Goal: Obtain resource: Obtain resource

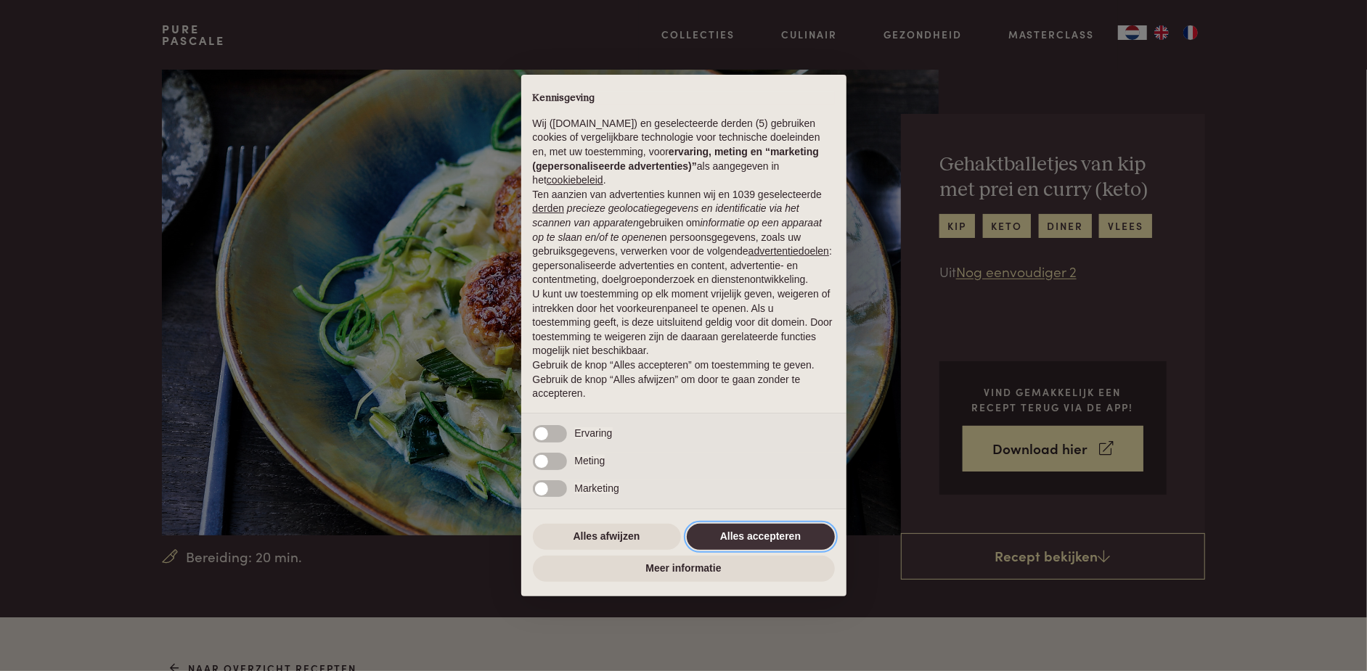
click at [769, 539] on button "Alles accepteren" at bounding box center [761, 537] width 148 height 26
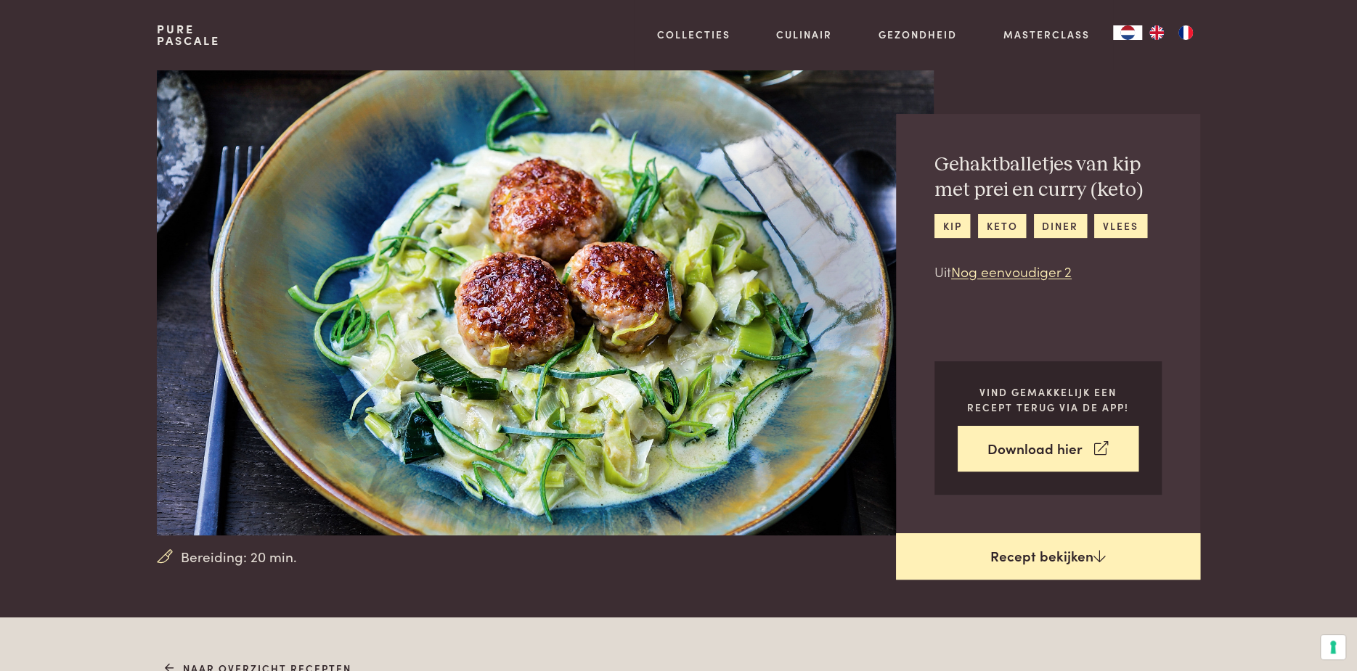
click at [1093, 553] on icon at bounding box center [1099, 556] width 12 height 14
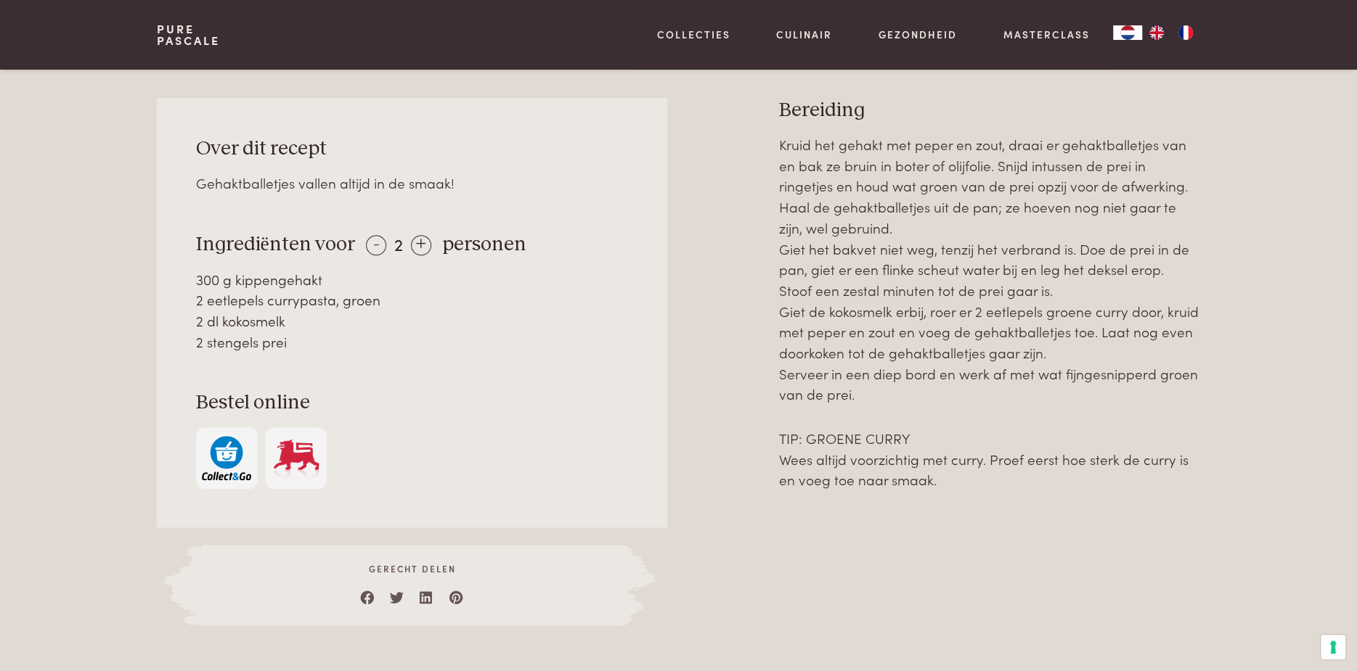
scroll to position [617, 0]
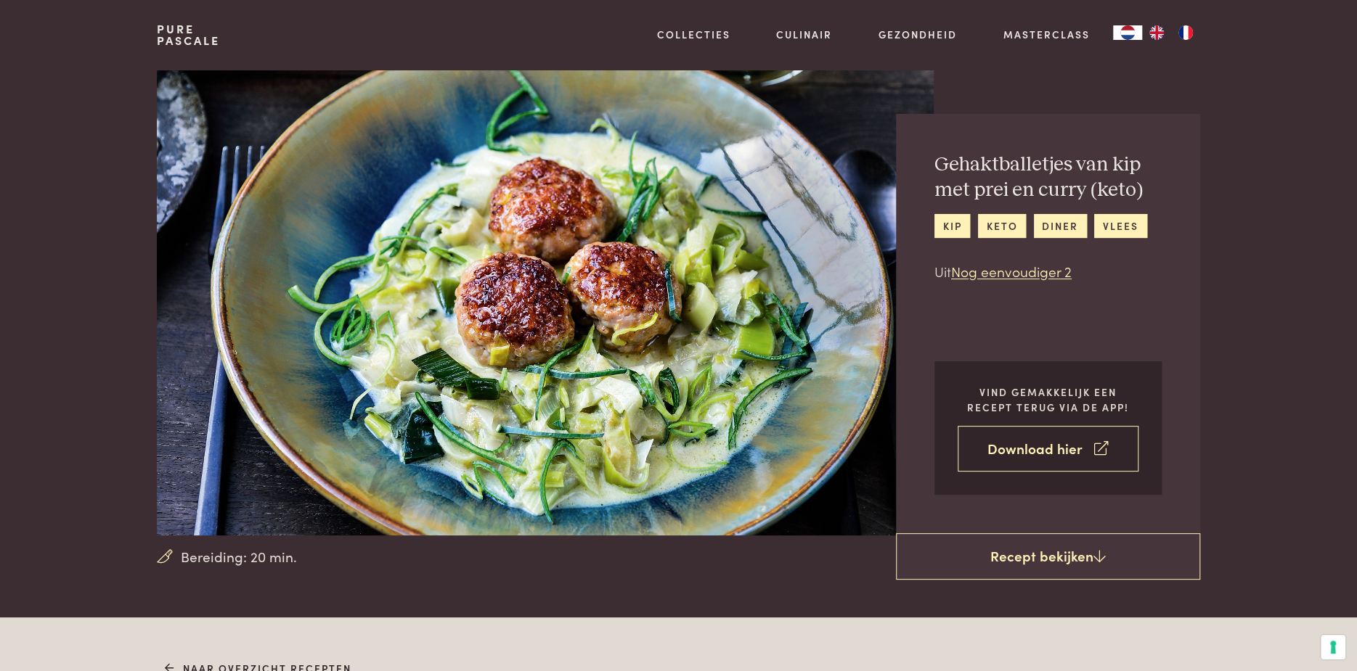
click at [1062, 454] on link "Download hier" at bounding box center [1047, 449] width 181 height 46
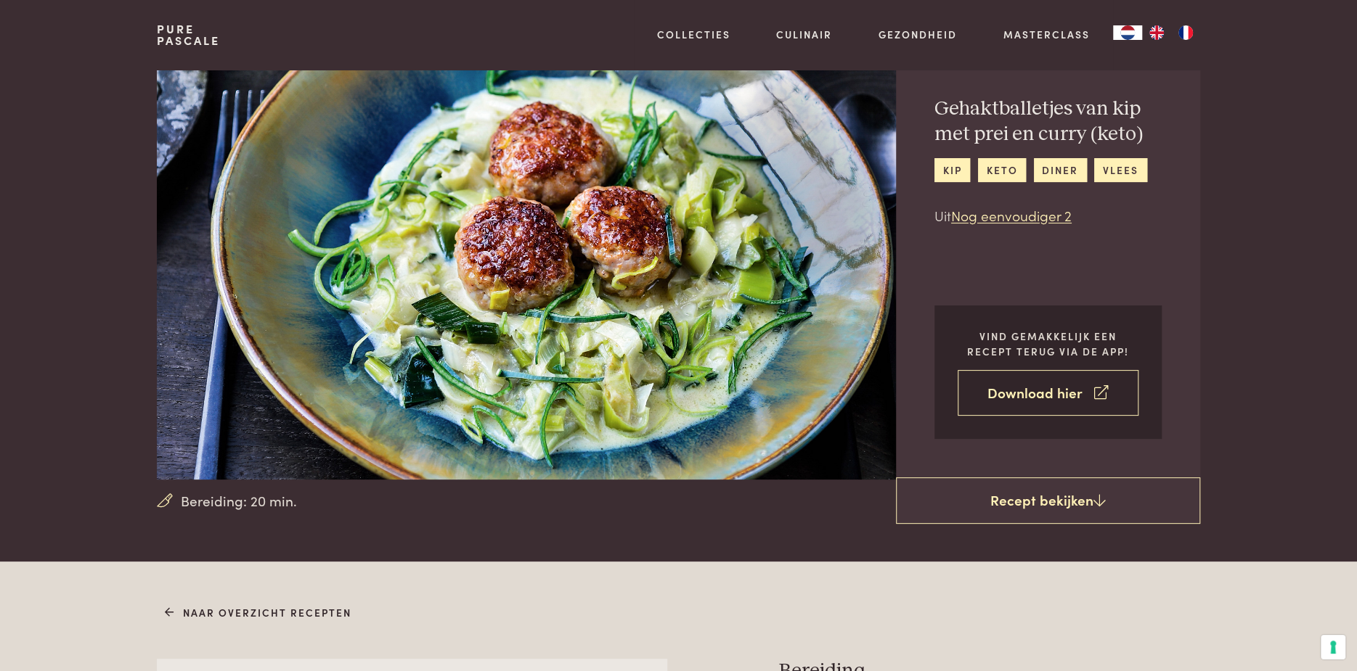
scroll to position [73, 0]
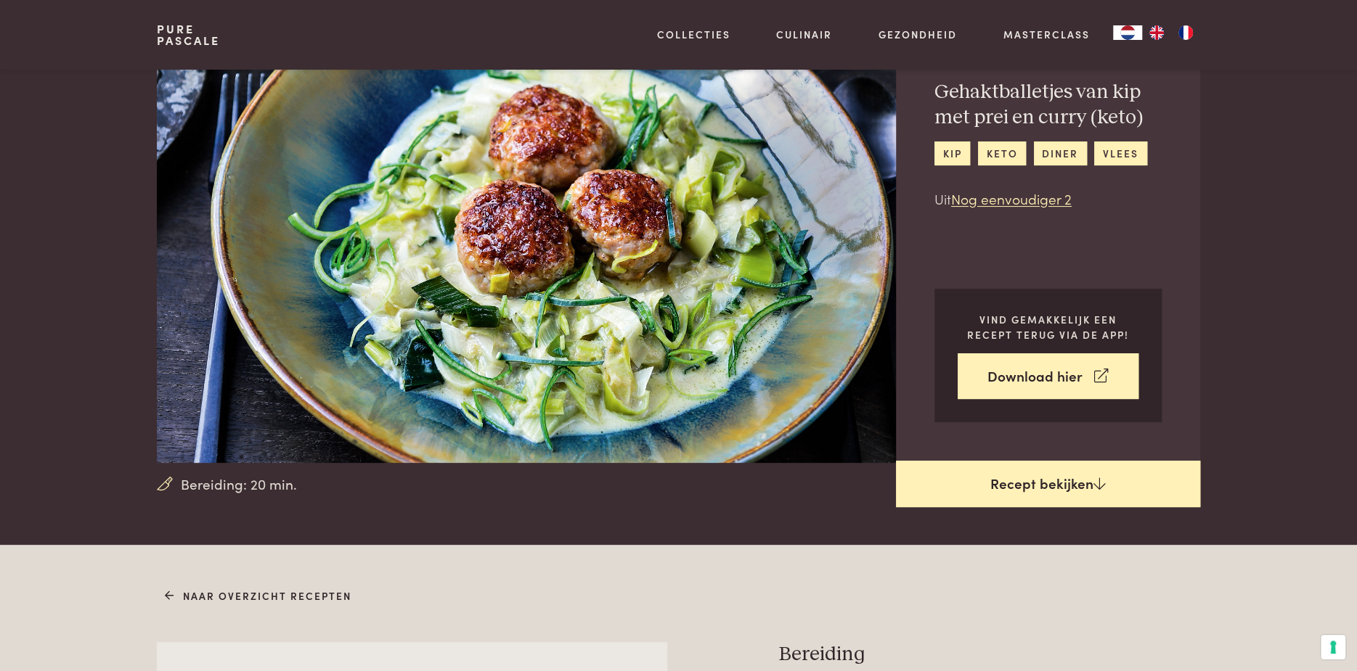
click at [1080, 464] on link "Recept bekijken" at bounding box center [1048, 484] width 304 height 46
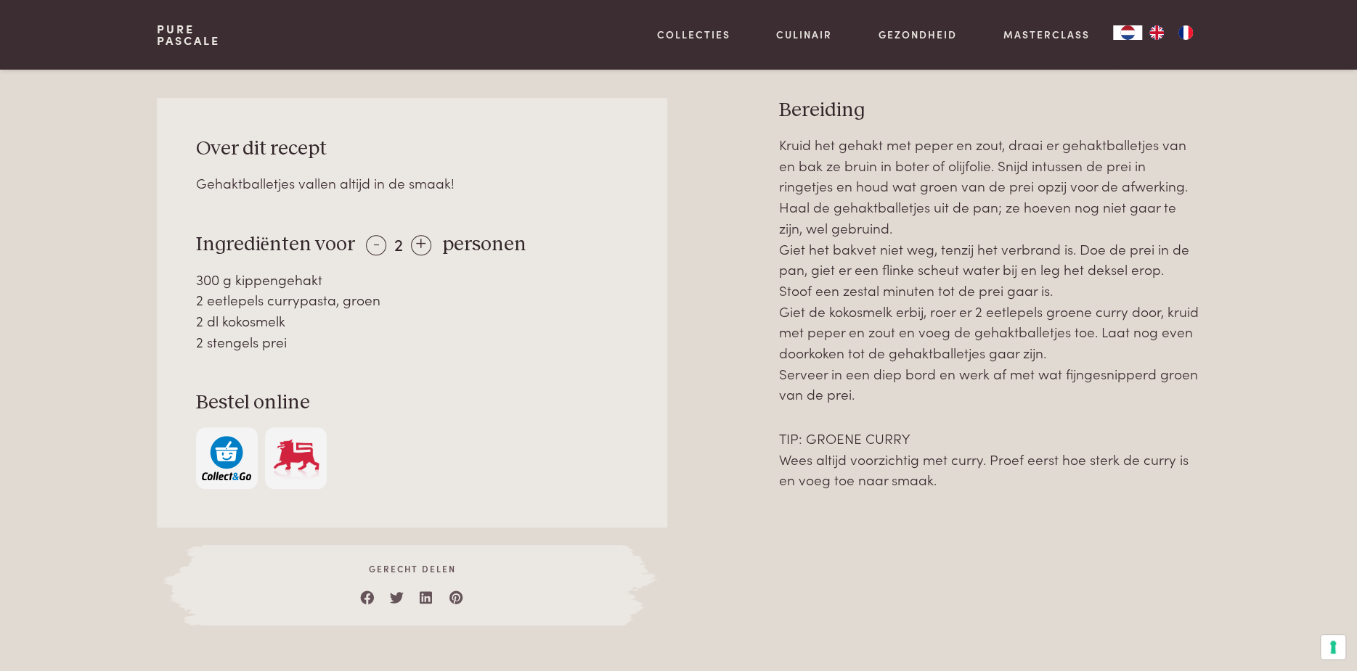
scroll to position [617, 0]
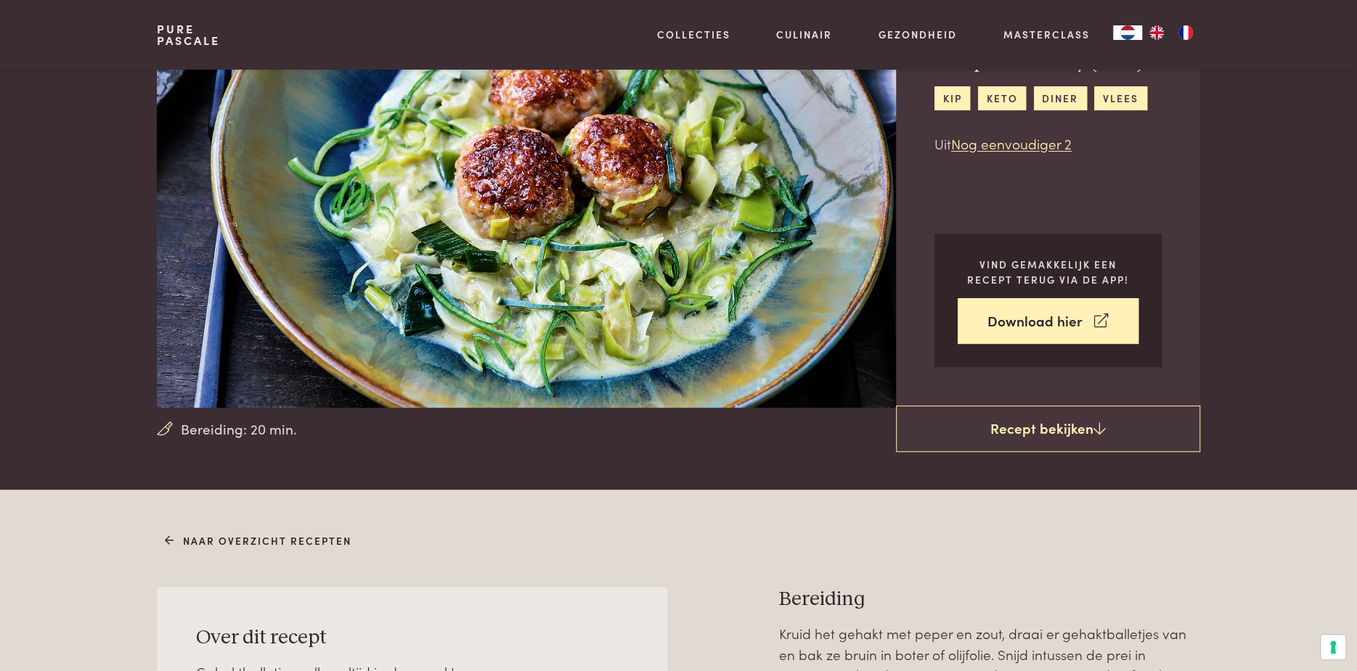
scroll to position [0, 0]
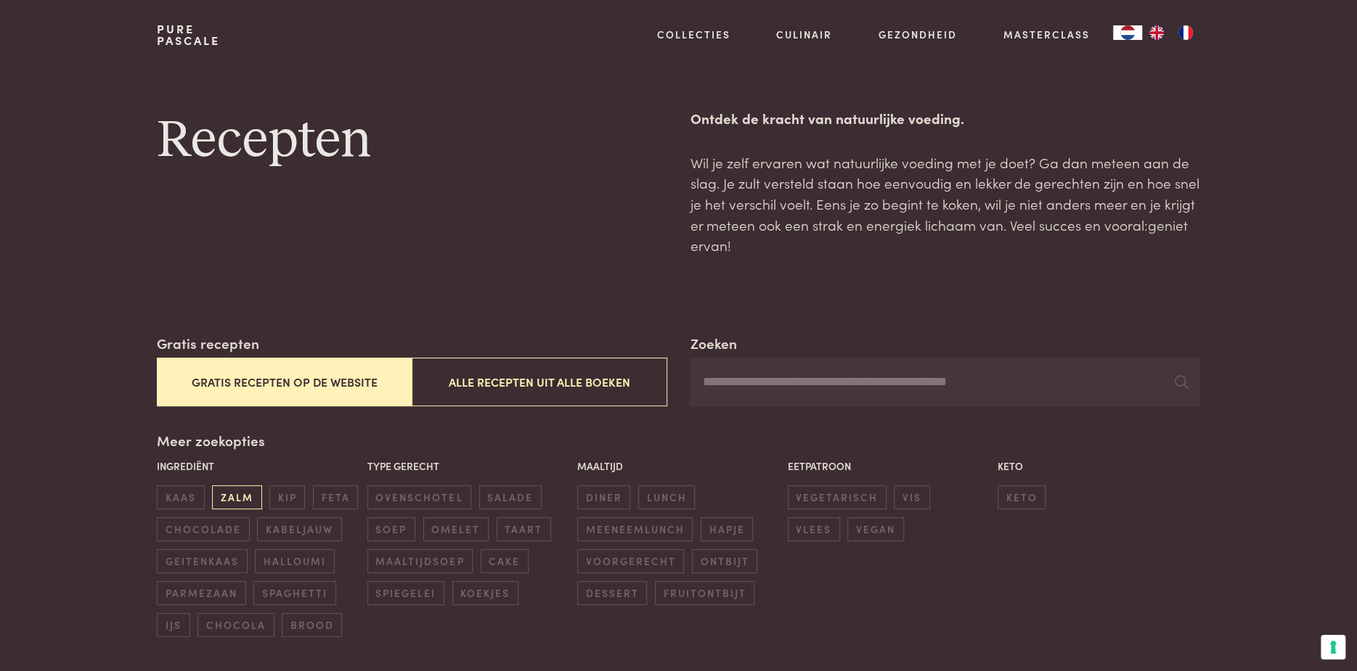
click at [226, 506] on span "zalm" at bounding box center [236, 498] width 49 height 24
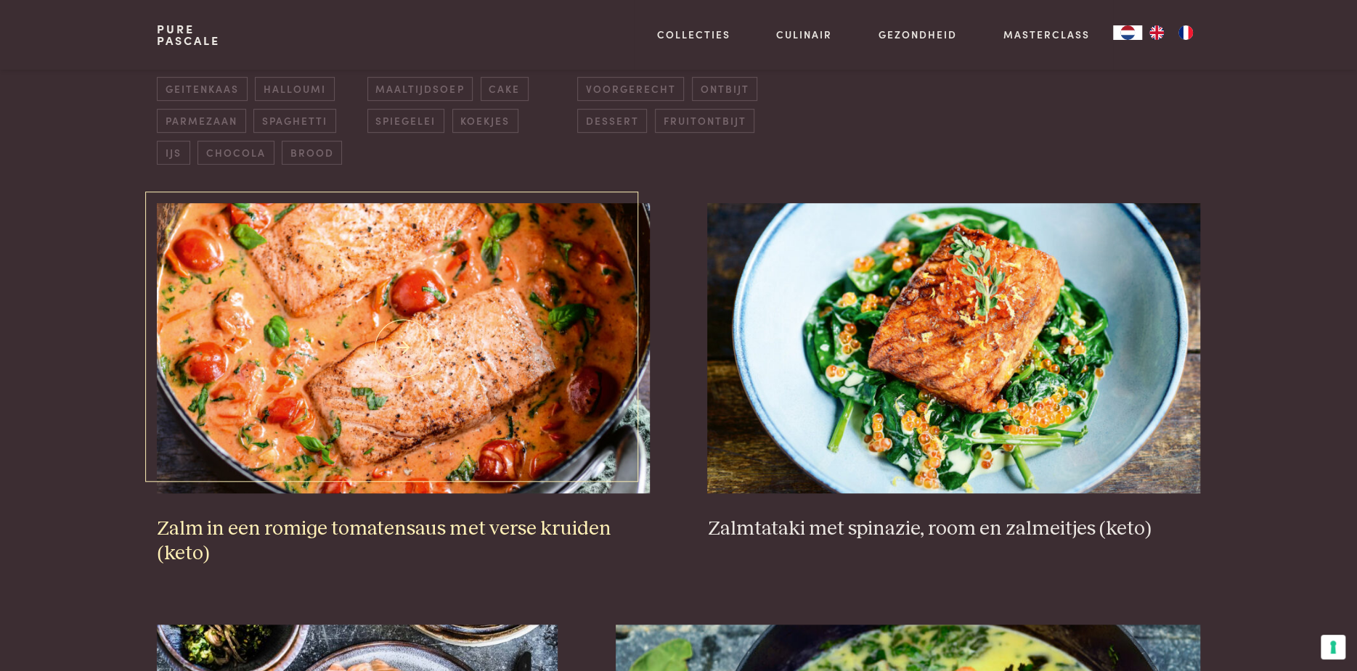
scroll to position [478, 0]
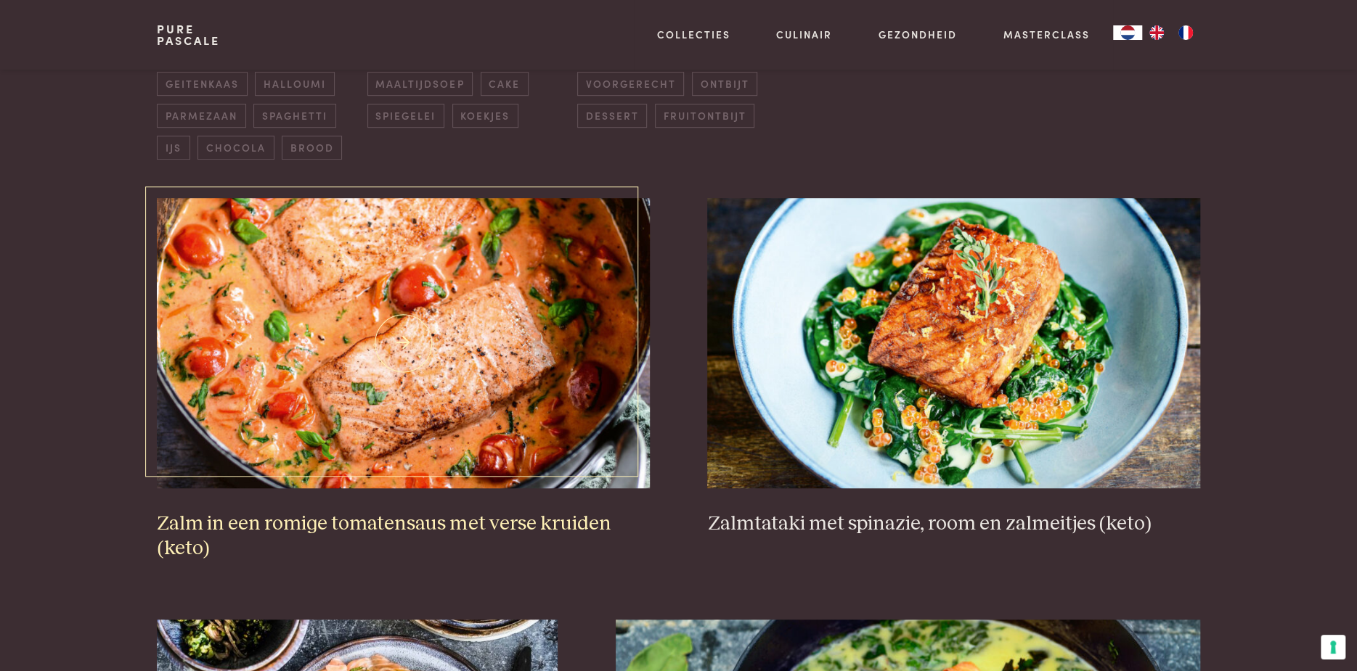
click at [290, 521] on h3 "Zalm in een romige tomatensaus met verse kruiden (keto)" at bounding box center [403, 537] width 492 height 50
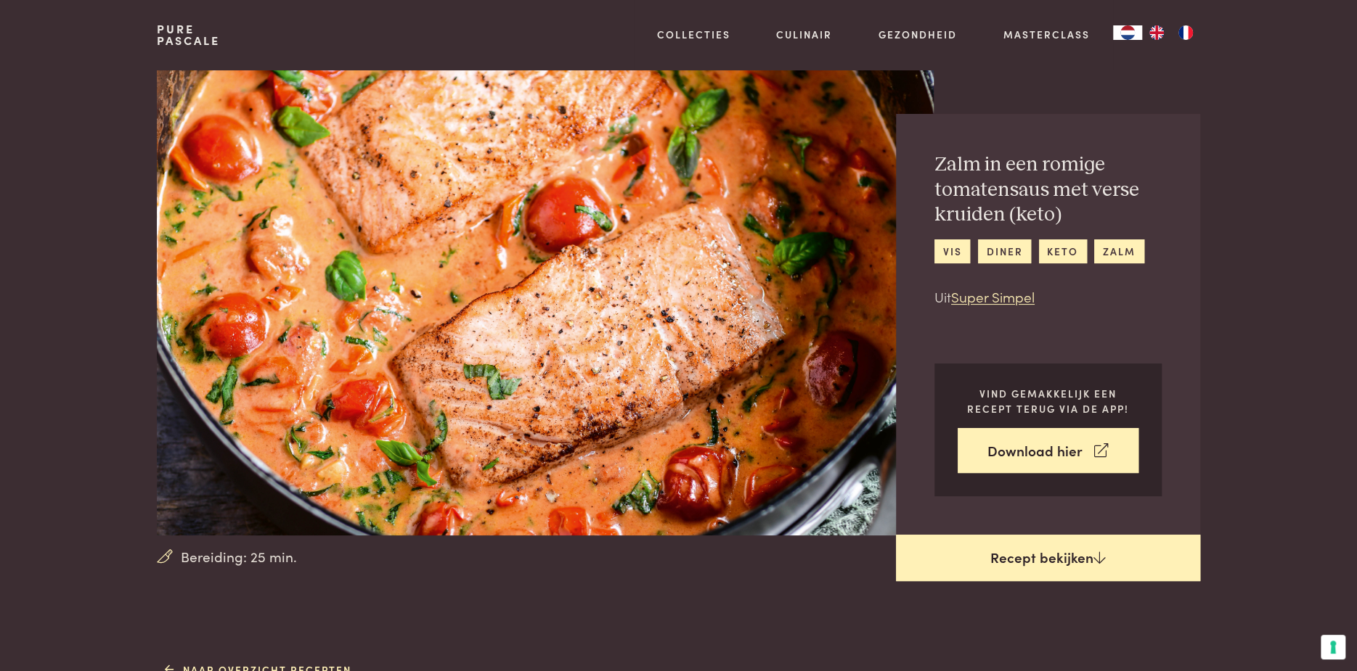
click at [1128, 568] on link "Recept bekijken" at bounding box center [1048, 558] width 304 height 46
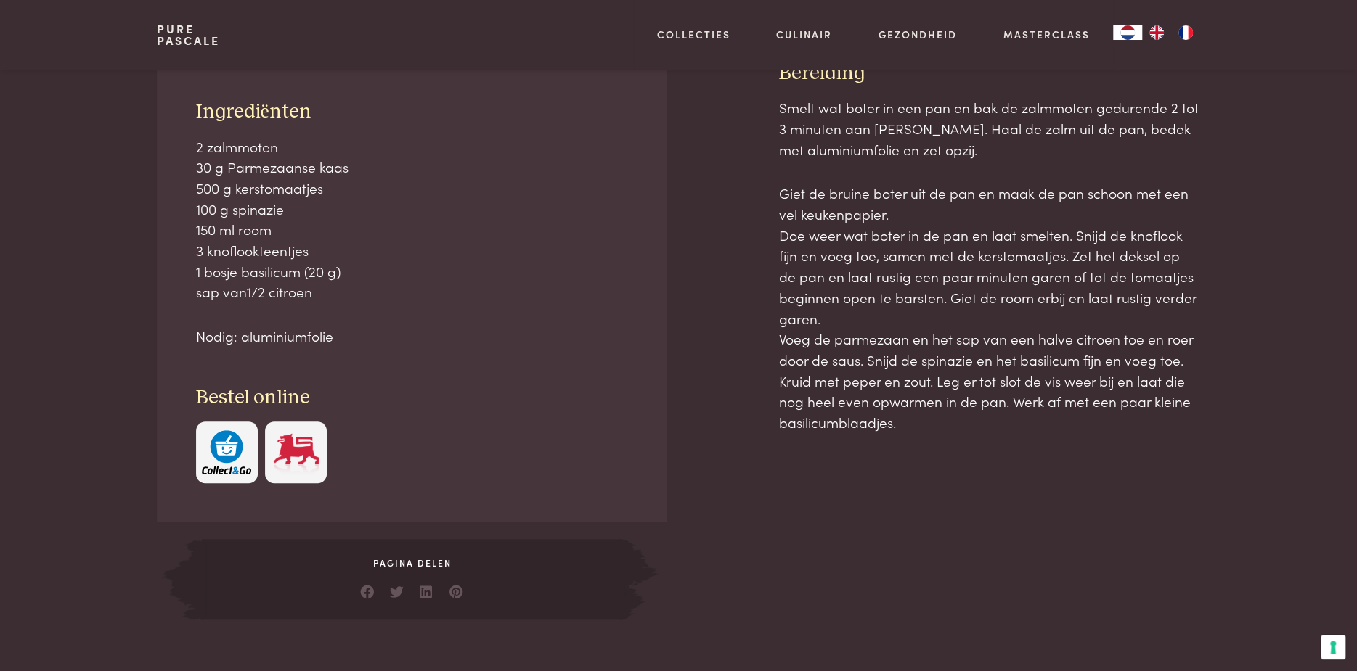
scroll to position [657, 0]
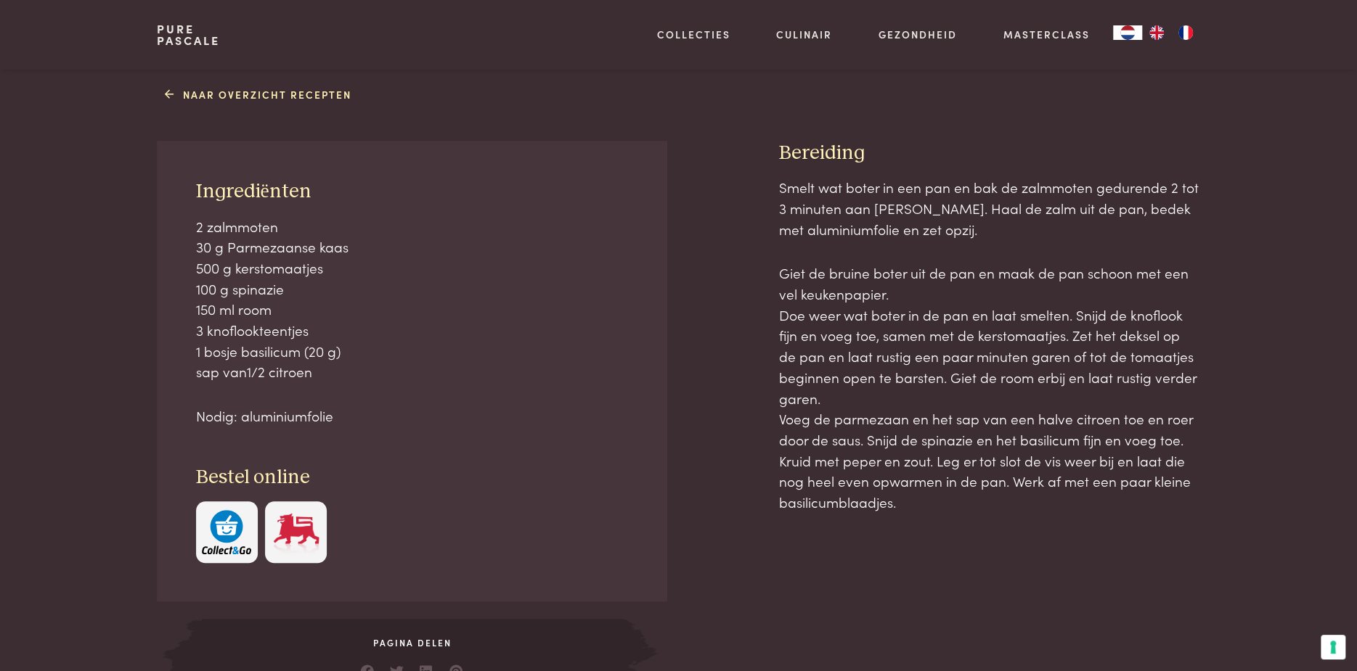
scroll to position [584, 0]
